Goal: Task Accomplishment & Management: Complete application form

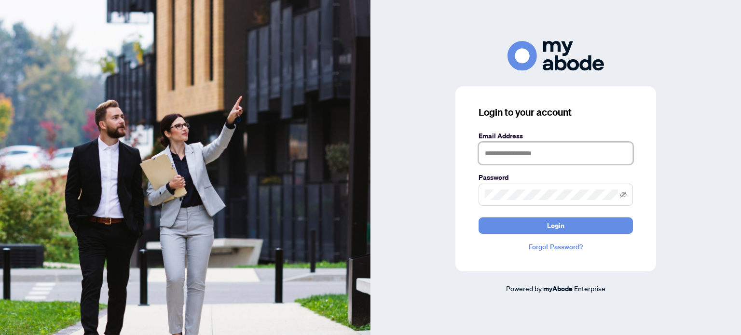
click at [507, 158] on input "text" at bounding box center [556, 153] width 154 height 22
type input "**********"
click at [620, 197] on icon "eye-invisible" at bounding box center [623, 195] width 7 height 7
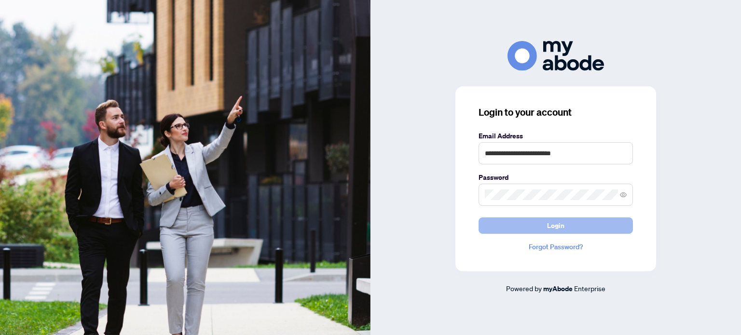
click at [558, 228] on span "Login" at bounding box center [555, 225] width 17 height 15
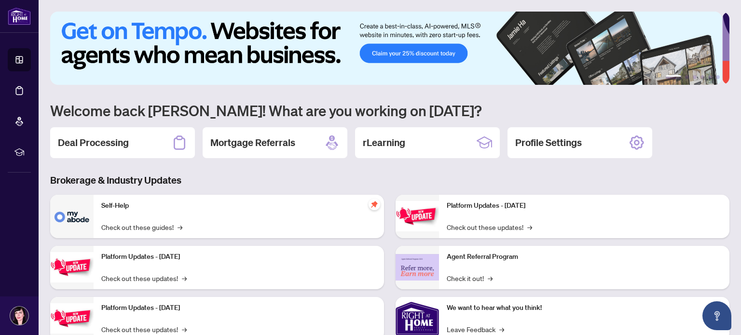
click at [229, 174] on h3 "Brokerage & Industry Updates" at bounding box center [389, 181] width 679 height 14
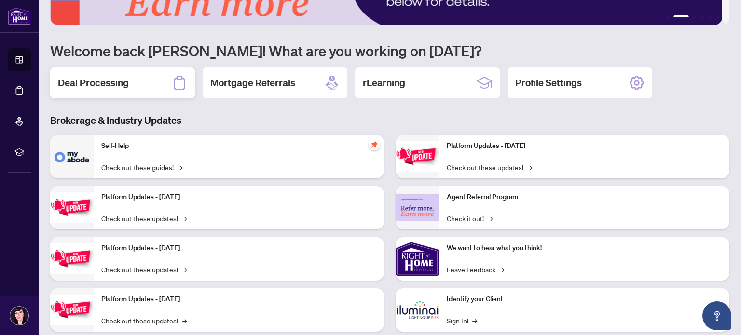
scroll to position [81, 0]
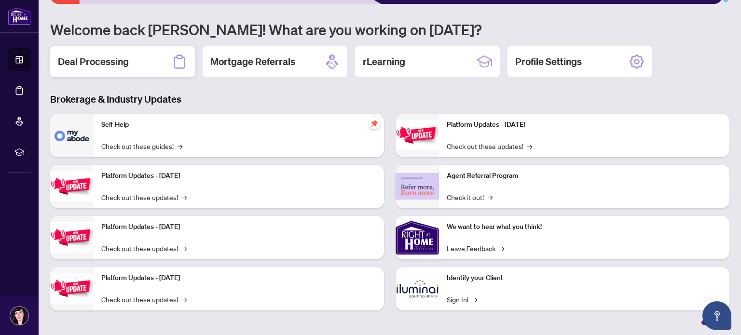
click at [97, 63] on h2 "Deal Processing" at bounding box center [93, 62] width 71 height 14
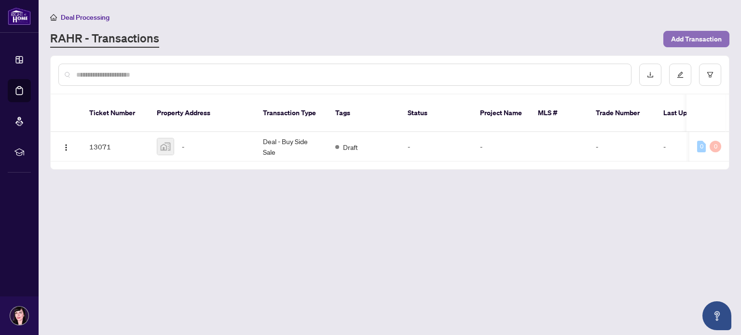
click at [695, 41] on span "Add Transaction" at bounding box center [696, 38] width 51 height 15
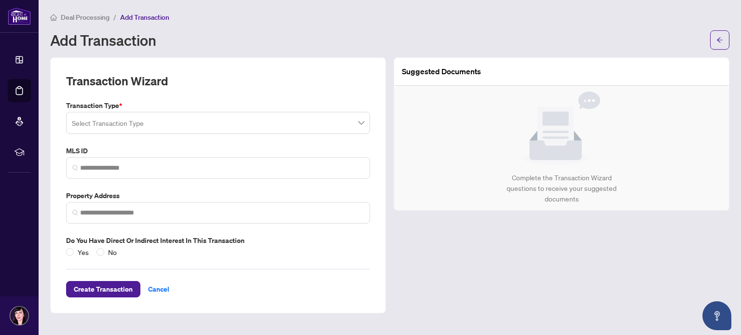
click at [329, 117] on input "search" at bounding box center [214, 124] width 284 height 21
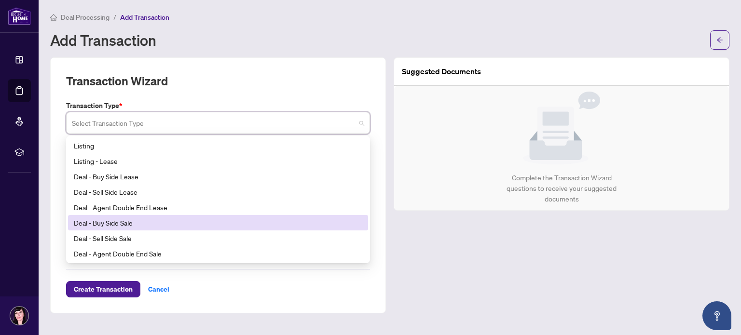
click at [122, 221] on div "Deal - Buy Side Sale" at bounding box center [218, 223] width 289 height 11
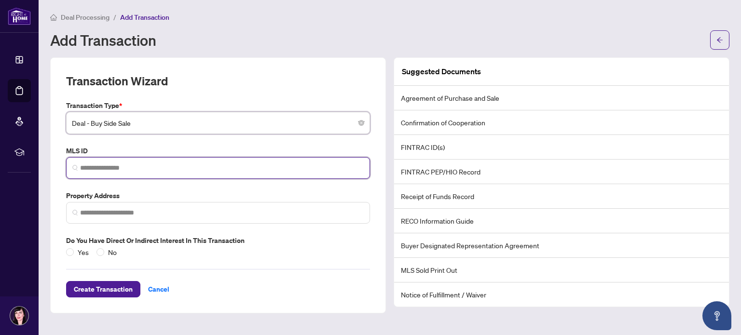
click at [100, 170] on input "search" at bounding box center [222, 168] width 284 height 10
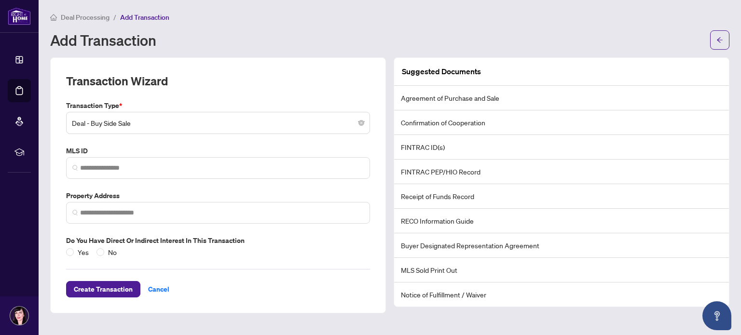
click at [425, 139] on li "FINTRAC ID(s)" at bounding box center [561, 147] width 335 height 25
click at [418, 113] on li "Confirmation of Cooperation" at bounding box center [561, 122] width 335 height 25
click at [421, 121] on li "Confirmation of Cooperation" at bounding box center [561, 122] width 335 height 25
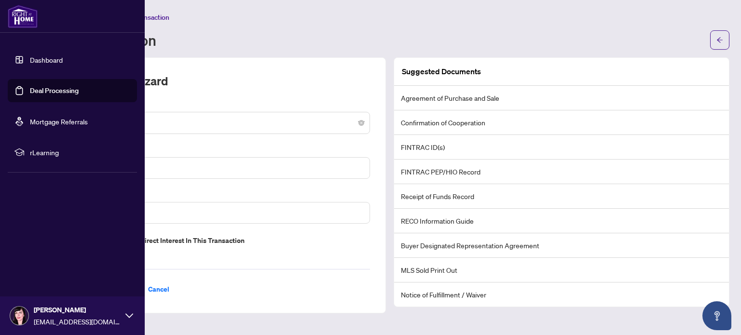
click at [38, 55] on link "Dashboard" at bounding box center [46, 59] width 33 height 9
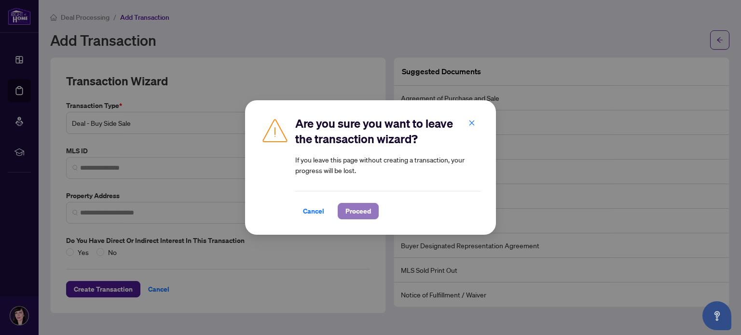
click at [357, 210] on span "Proceed" at bounding box center [358, 211] width 26 height 15
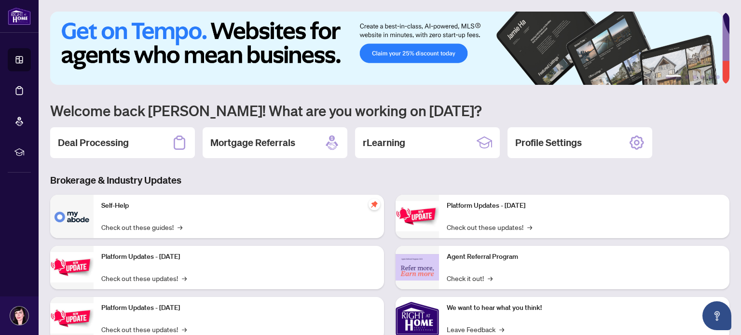
click at [259, 177] on h3 "Brokerage & Industry Updates" at bounding box center [389, 181] width 679 height 14
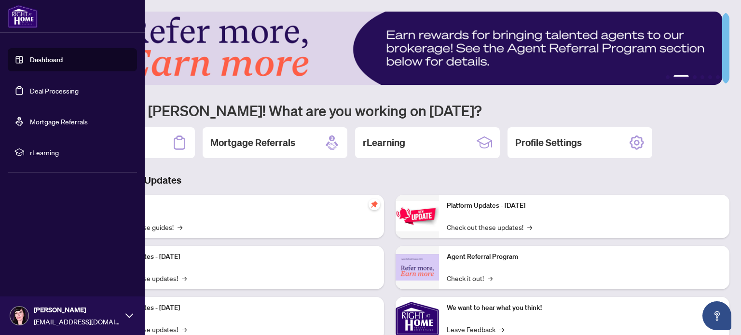
click at [41, 92] on link "Deal Processing" at bounding box center [54, 90] width 49 height 9
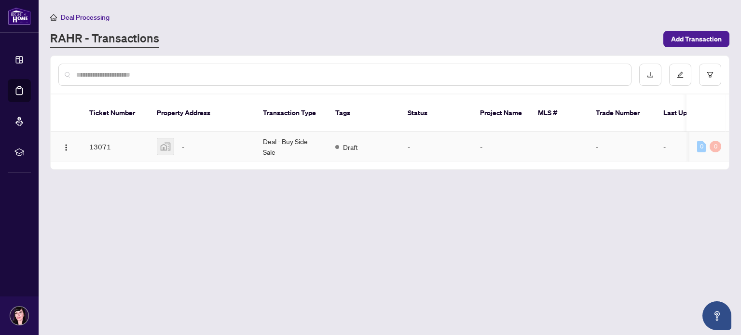
click at [245, 138] on div "-" at bounding box center [202, 146] width 91 height 17
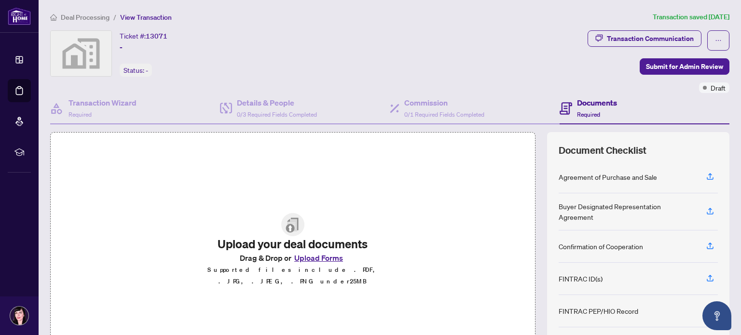
click at [535, 173] on div "Upload your deal documents Drag & Drop or Upload Forms Supported files include …" at bounding box center [389, 250] width 679 height 236
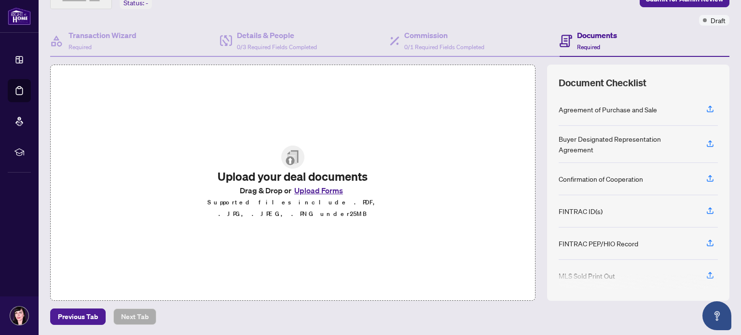
scroll to position [68, 0]
click at [534, 73] on div "Upload your deal documents Drag & Drop or Upload Forms Supported files include …" at bounding box center [389, 183] width 679 height 236
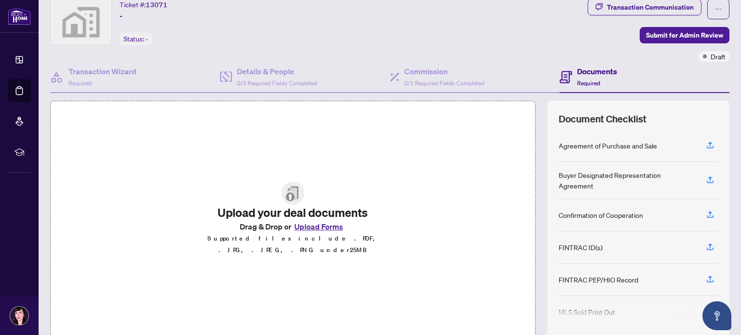
scroll to position [0, 0]
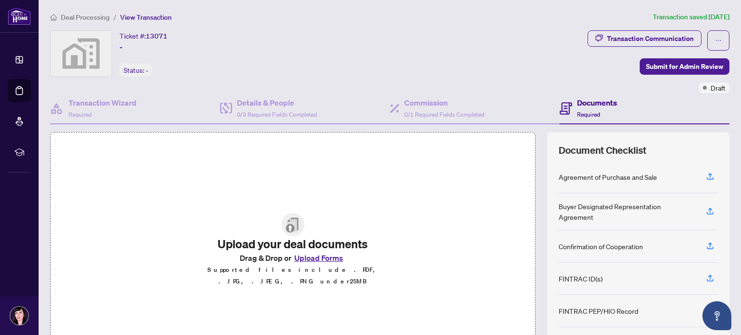
click at [532, 146] on div "Upload your deal documents Drag & Drop or Upload Forms Supported files include …" at bounding box center [389, 250] width 679 height 236
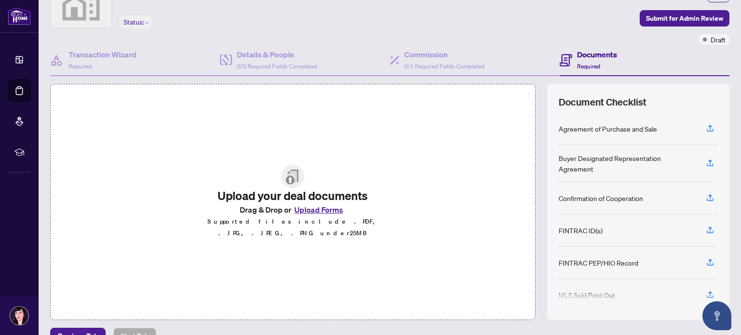
scroll to position [68, 0]
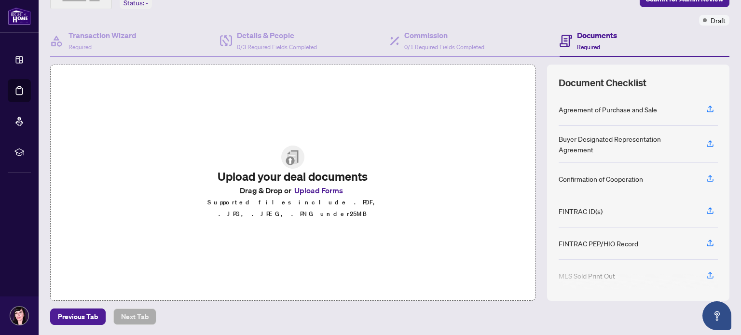
click at [315, 195] on button "Upload Forms" at bounding box center [318, 190] width 55 height 13
click at [533, 240] on div "Upload your deal documents Drag & Drop or Upload Forms Supported files include …" at bounding box center [389, 183] width 679 height 236
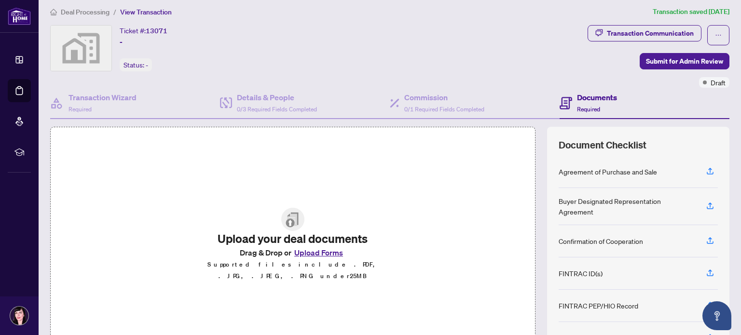
scroll to position [0, 0]
